Goal: Navigation & Orientation: Find specific page/section

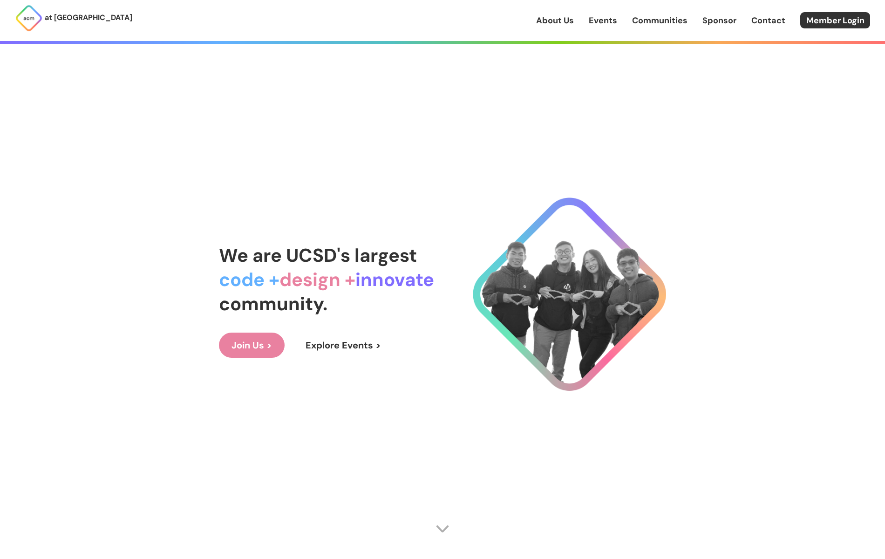
click at [607, 26] on link "Events" at bounding box center [603, 20] width 28 height 12
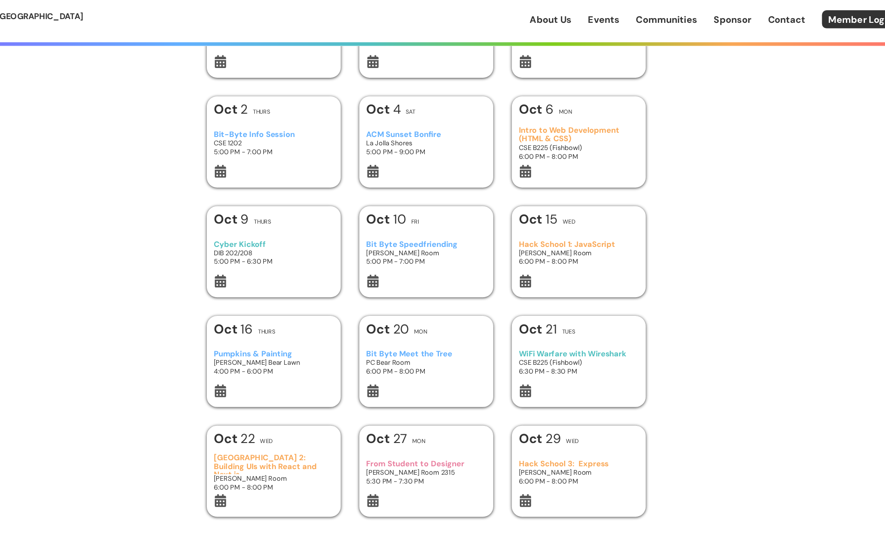
scroll to position [98, 0]
